Goal: Task Accomplishment & Management: Manage account settings

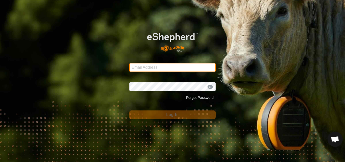
click at [161, 67] on input "Email Address" at bounding box center [172, 67] width 86 height 9
type input "[PERSON_NAME][EMAIL_ADDRESS][DOMAIN_NAME]"
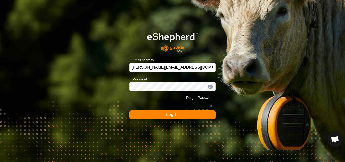
click at [171, 114] on span "Log In" at bounding box center [172, 114] width 12 height 4
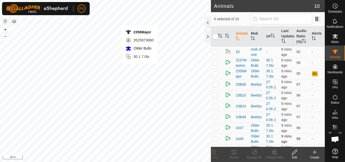
checkbox input "true"
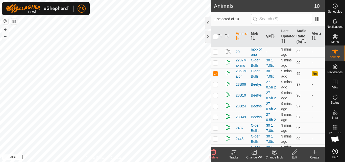
click at [234, 151] on icon at bounding box center [234, 152] width 6 height 6
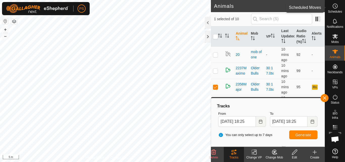
click at [335, 8] on circle at bounding box center [335, 6] width 5 height 5
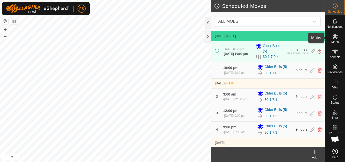
click at [335, 37] on icon at bounding box center [335, 36] width 6 height 5
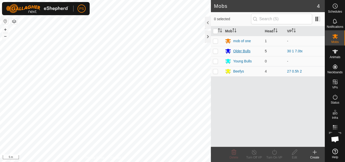
click at [239, 50] on div "Older Bulls" at bounding box center [241, 51] width 17 height 5
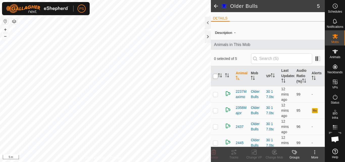
click at [216, 79] on input "checkbox" at bounding box center [215, 76] width 5 height 5
checkbox input "true"
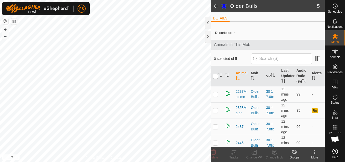
checkbox input "true"
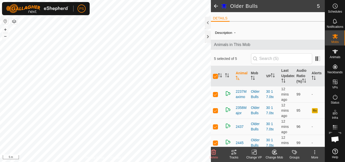
click at [234, 152] on icon at bounding box center [234, 152] width 6 height 6
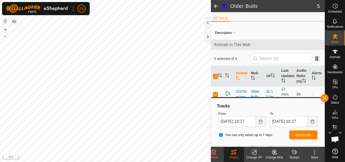
click at [217, 7] on span at bounding box center [216, 6] width 10 height 12
